Goal: Information Seeking & Learning: Learn about a topic

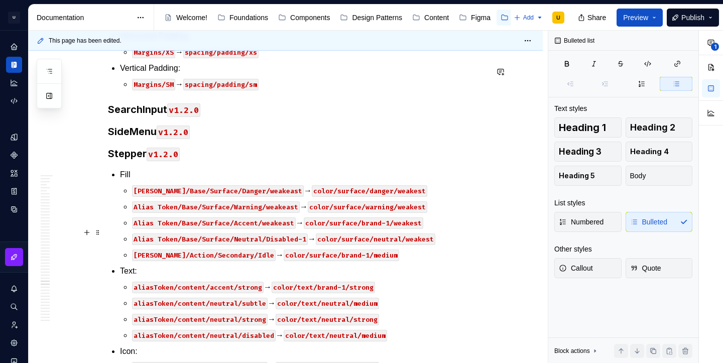
scroll to position [25960, 0]
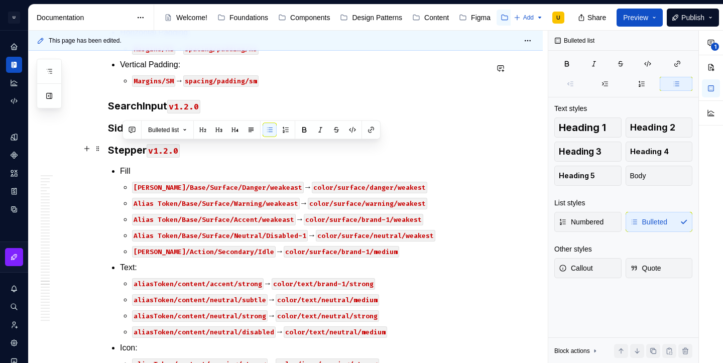
drag, startPoint x: 401, startPoint y: 216, endPoint x: 111, endPoint y: 152, distance: 296.1
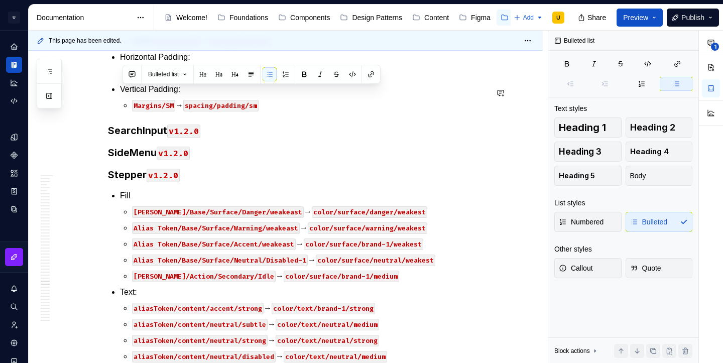
drag, startPoint x: 397, startPoint y: 249, endPoint x: 115, endPoint y: 74, distance: 332.0
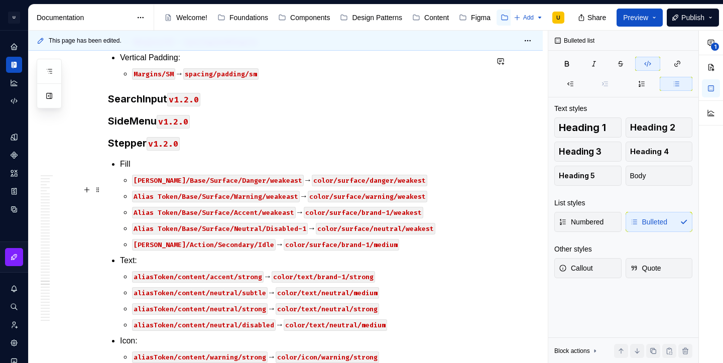
scroll to position [25969, 0]
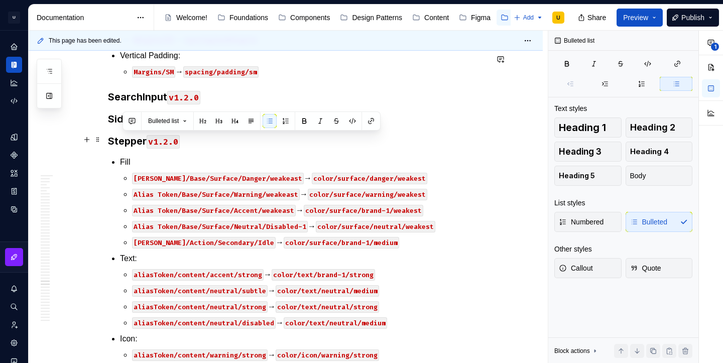
drag, startPoint x: 395, startPoint y: 205, endPoint x: 114, endPoint y: 142, distance: 287.6
copy li "Text: aliasToken/content/neutral/strong → color/text/neutral/strong aliasToken/…"
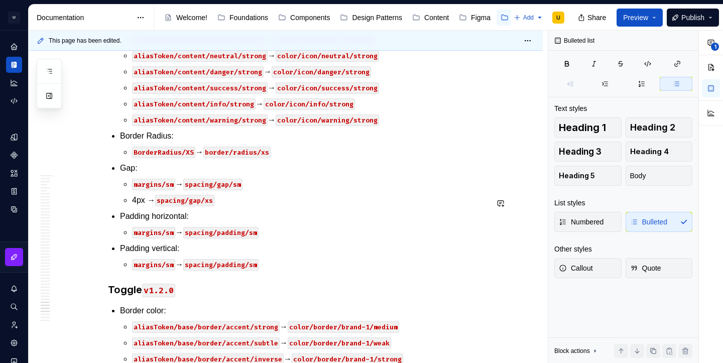
scroll to position [27509, 0]
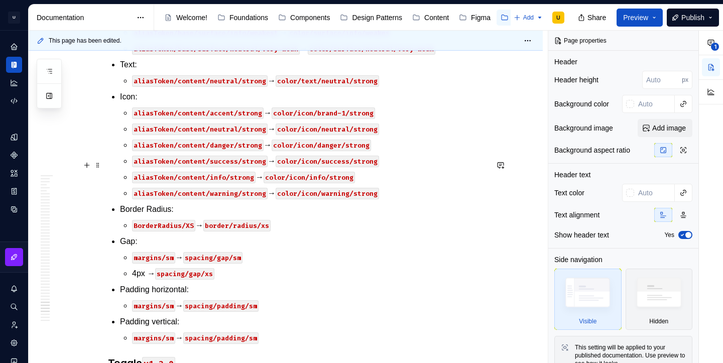
type textarea "*"
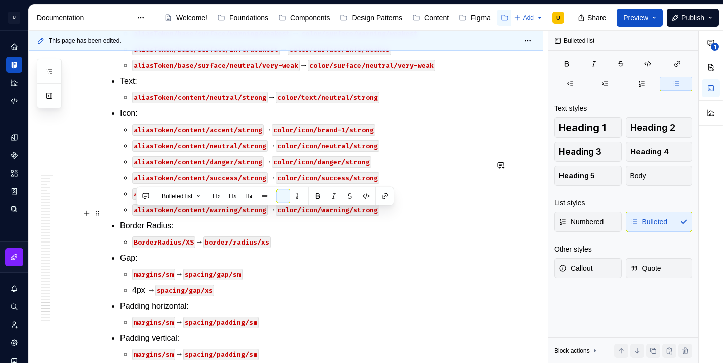
drag, startPoint x: 397, startPoint y: 230, endPoint x: 126, endPoint y: 213, distance: 271.0
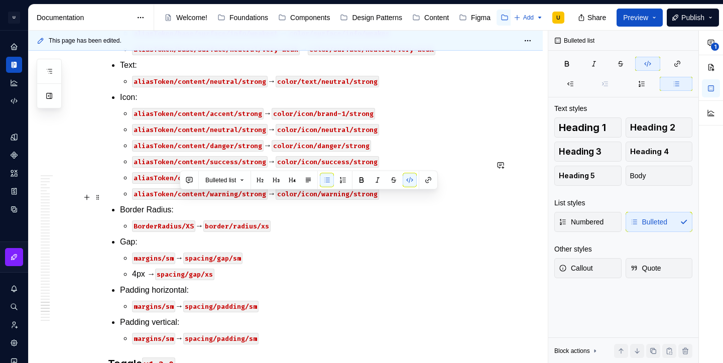
copy p "aliasToken/content/neutral/strong → color/text/neutral/strong"
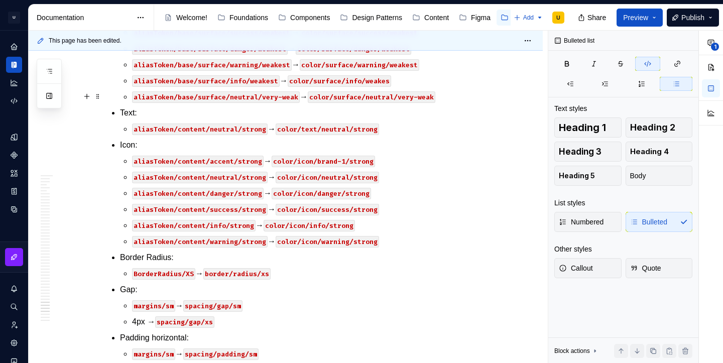
scroll to position [27463, 0]
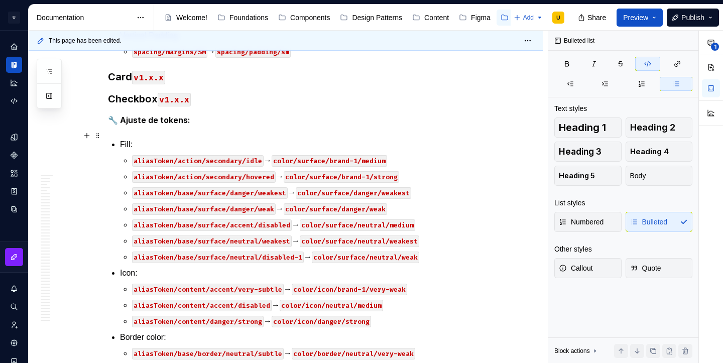
scroll to position [21996, 0]
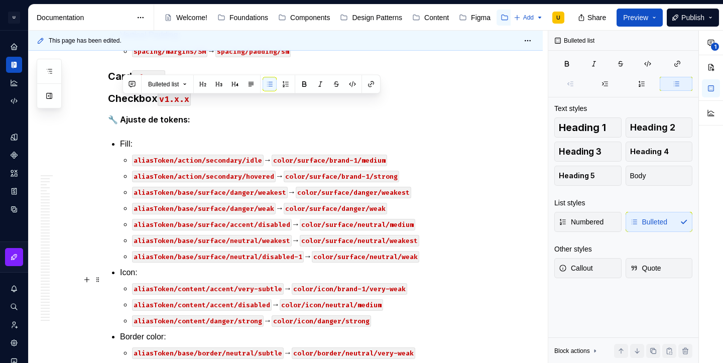
drag, startPoint x: 123, startPoint y: 103, endPoint x: 402, endPoint y: 277, distance: 328.7
copy ul "Text: aliasToken/content/accent/strong → color/text/brand-1/strong aliasToken/c…"
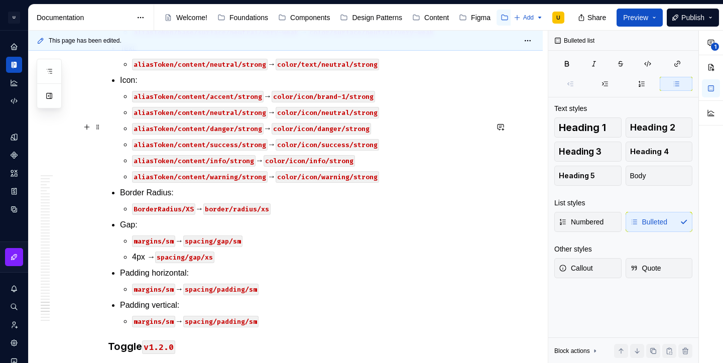
scroll to position [27547, 0]
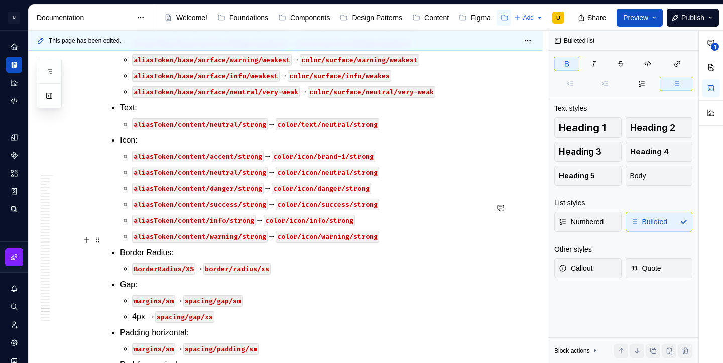
scroll to position [27668, 0]
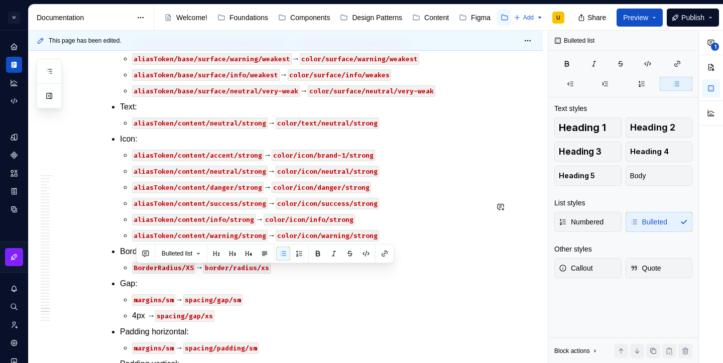
copy p "aliasToken/content/neutral/disabled → color/text/neutral/medium"
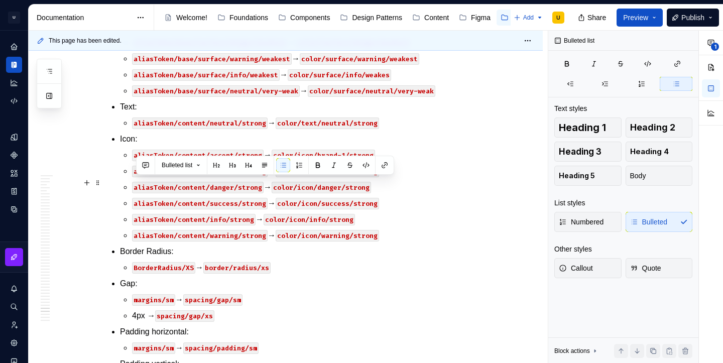
drag, startPoint x: 400, startPoint y: 181, endPoint x: 132, endPoint y: 183, distance: 267.5
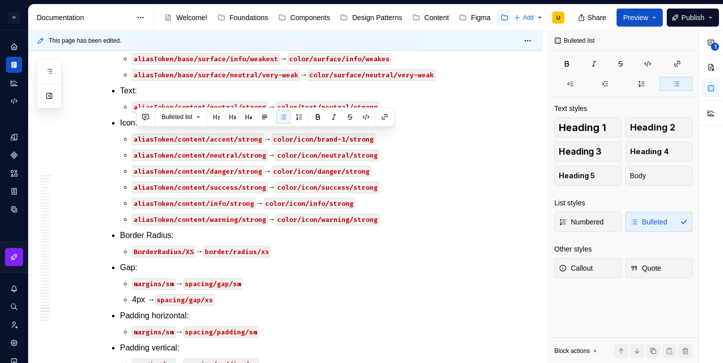
copy p "aliasToken/content/neutral/strong → color/text/neutral/strong"
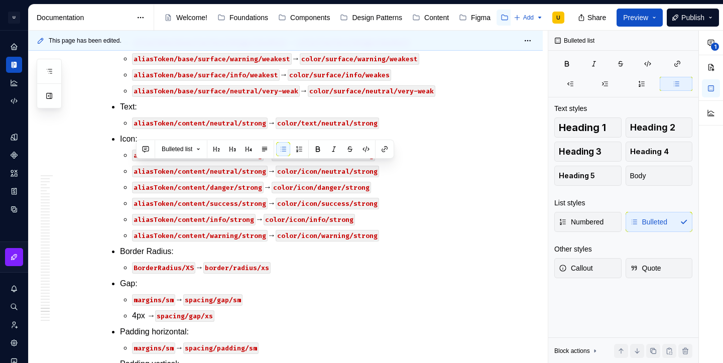
copy p "aliasToken/content/success/strong → color/text/success/strong"
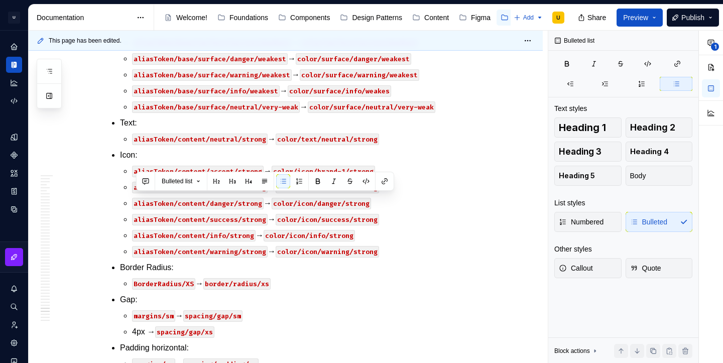
copy p "aliasToken/content/danger/strong → color/text/danger/strong"
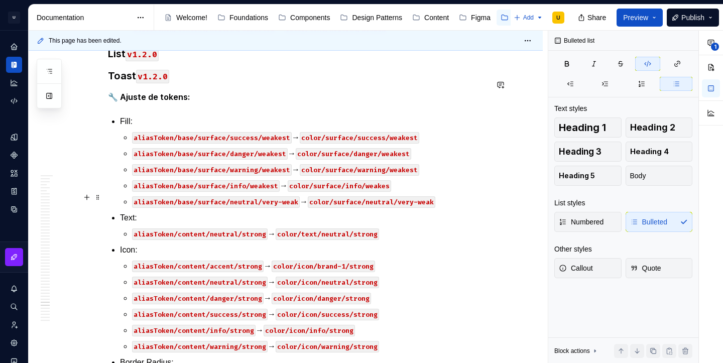
scroll to position [27584, 0]
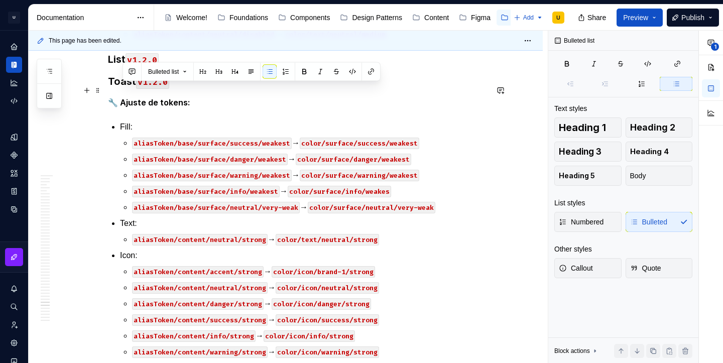
drag, startPoint x: 391, startPoint y: 170, endPoint x: 122, endPoint y: 88, distance: 281.8
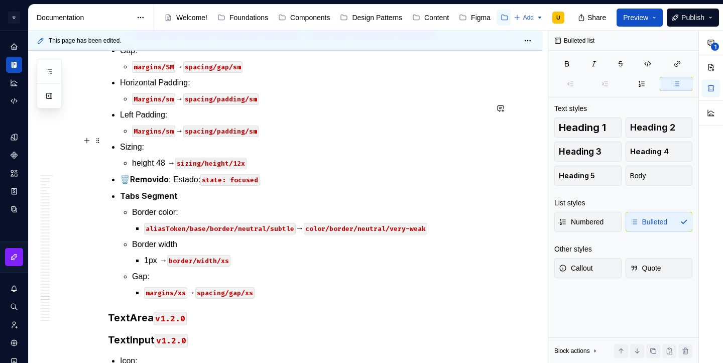
scroll to position [26943, 0]
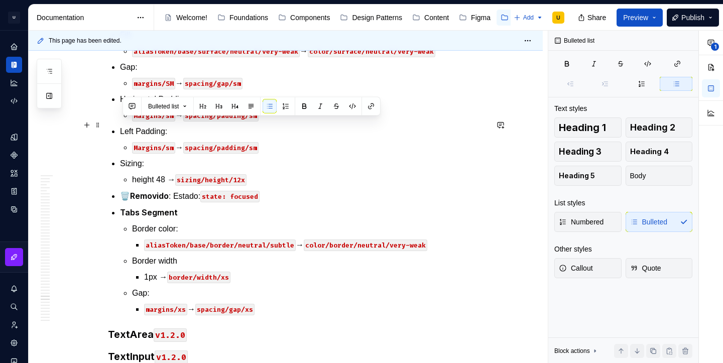
drag, startPoint x: 408, startPoint y: 191, endPoint x: 118, endPoint y: 126, distance: 296.7
copy li "Border color: aliasToken/base/border/accent/strong → color/border/brand-1/mediu…"
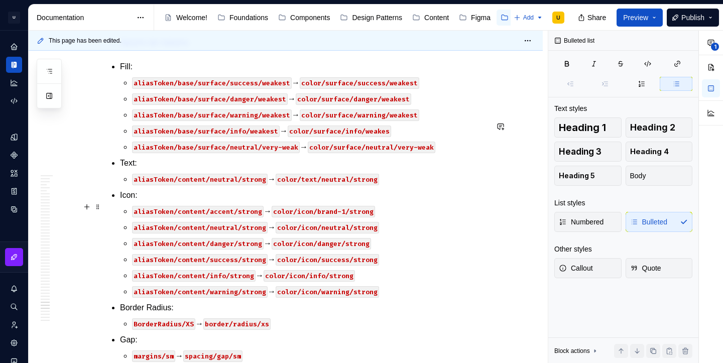
scroll to position [27547, 0]
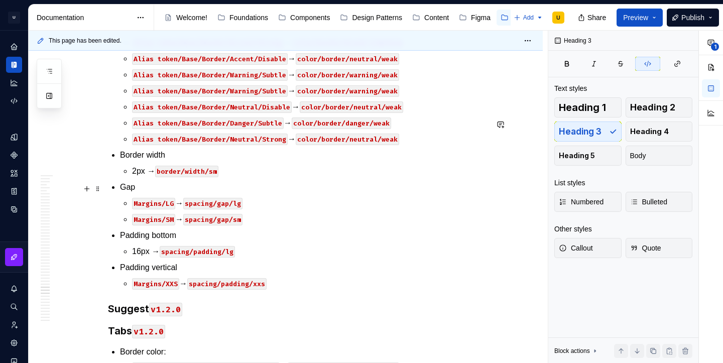
scroll to position [26356, 0]
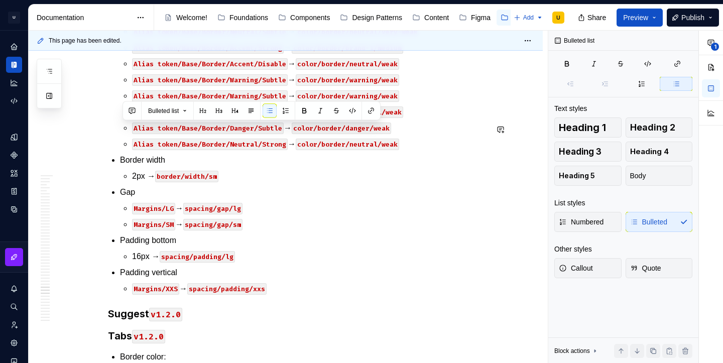
drag, startPoint x: 403, startPoint y: 207, endPoint x: 121, endPoint y: 122, distance: 294.5
copy li "Fill Alias Token/Base/Surface/Danger/weakeast → color/surface/danger/weakest Al…"
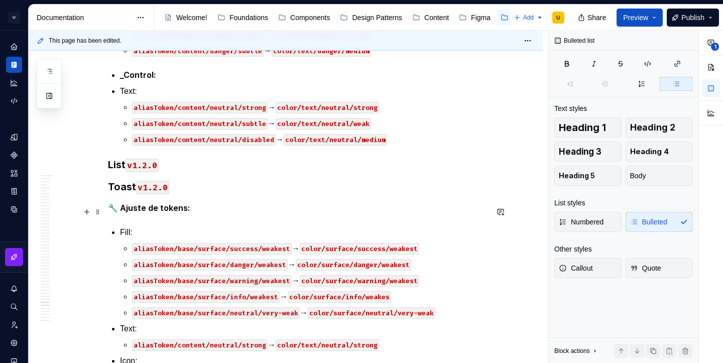
scroll to position [27485, 0]
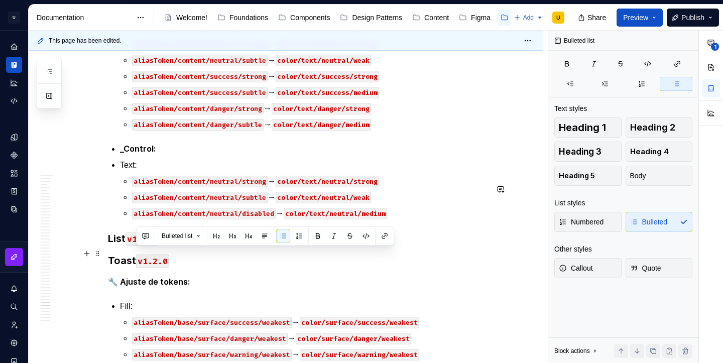
copy p "Alias Token/Base/Surface/Neutral/Disabled-1 → color/surface/neutral/weakest"
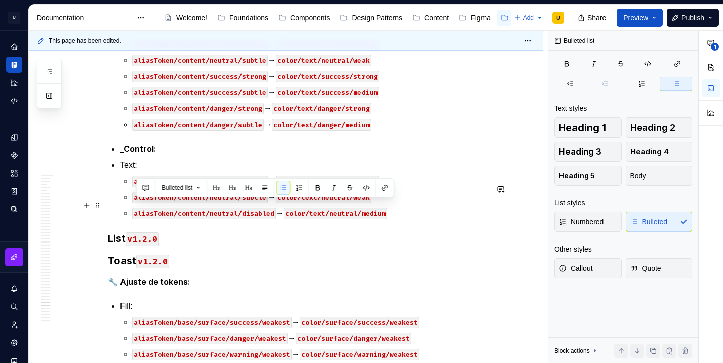
drag, startPoint x: 294, startPoint y: 204, endPoint x: 137, endPoint y: 206, distance: 157.1
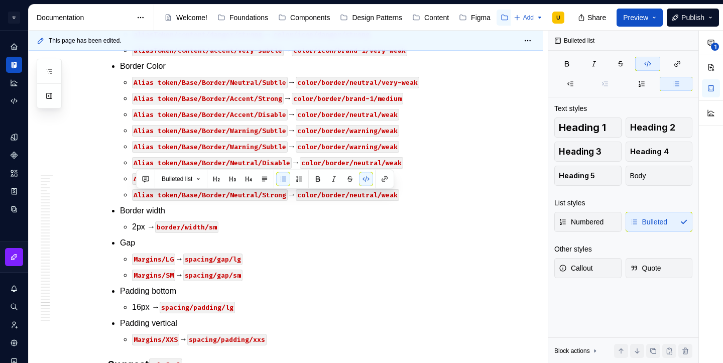
scroll to position [27494, 0]
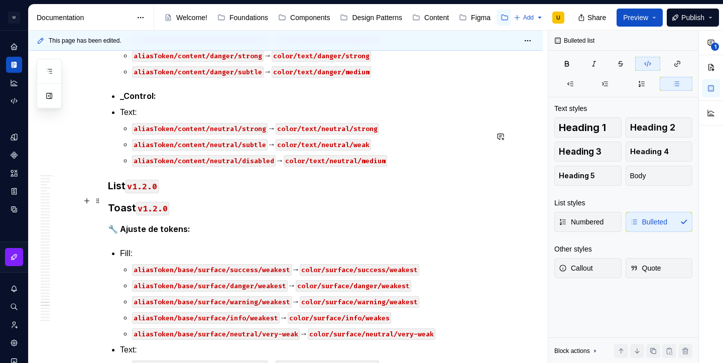
scroll to position [27537, 0]
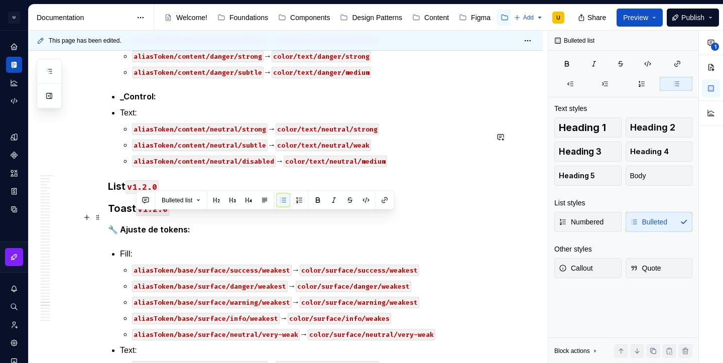
drag, startPoint x: 408, startPoint y: 219, endPoint x: 106, endPoint y: 217, distance: 301.1
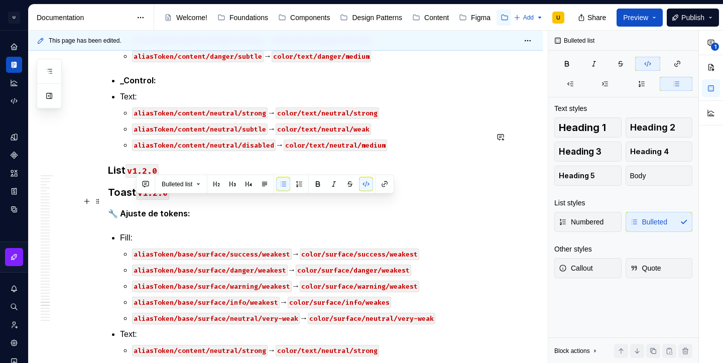
drag, startPoint x: 308, startPoint y: 203, endPoint x: 131, endPoint y: 204, distance: 177.2
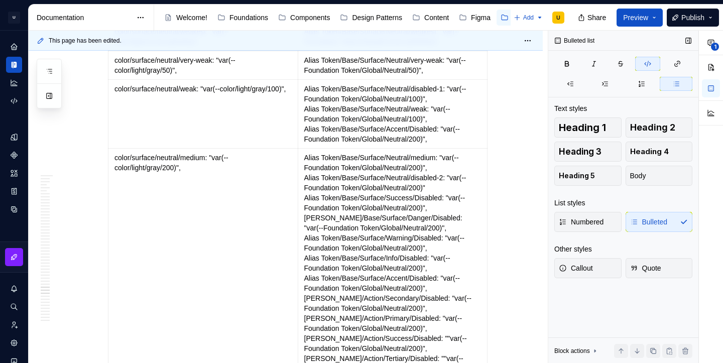
scroll to position [26354, 0]
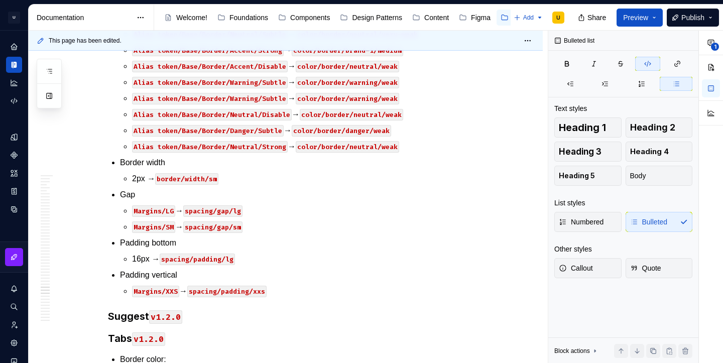
type textarea "*"
